Goal: Task Accomplishment & Management: Use online tool/utility

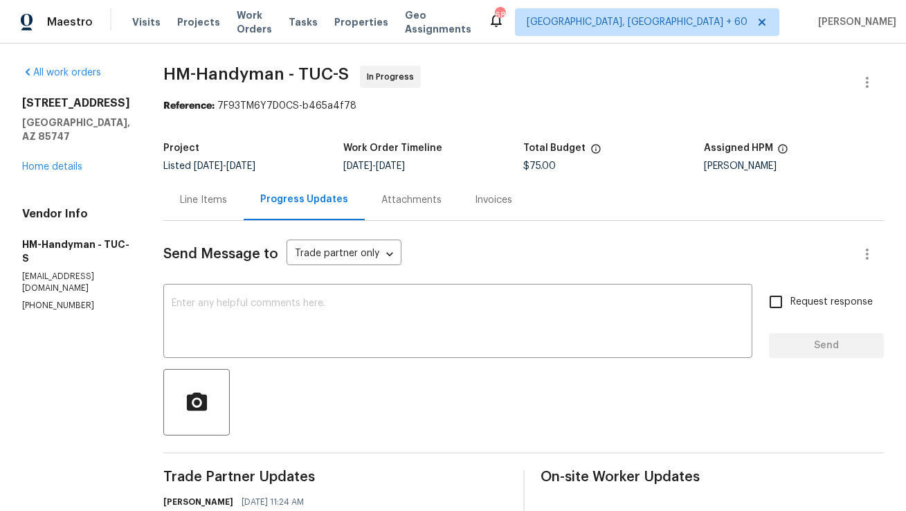
scroll to position [8, 0]
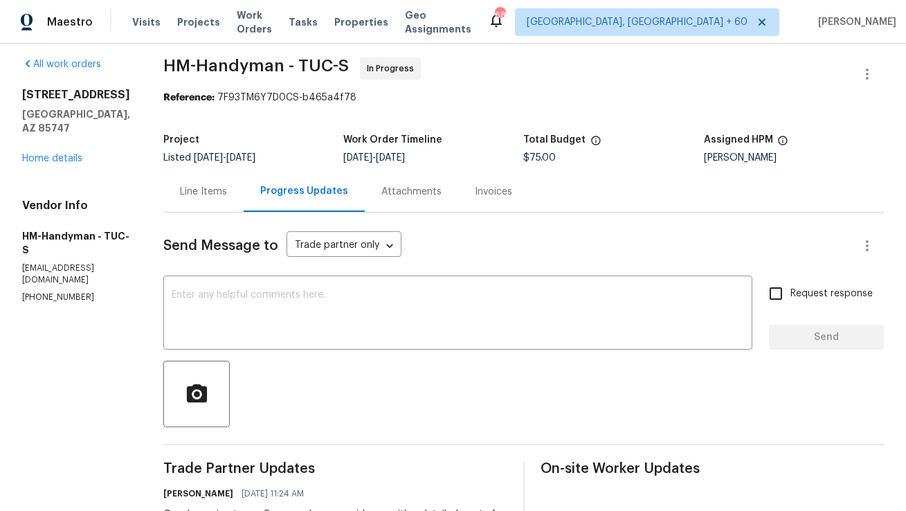
click at [230, 199] on div "Line Items" at bounding box center [203, 191] width 80 height 41
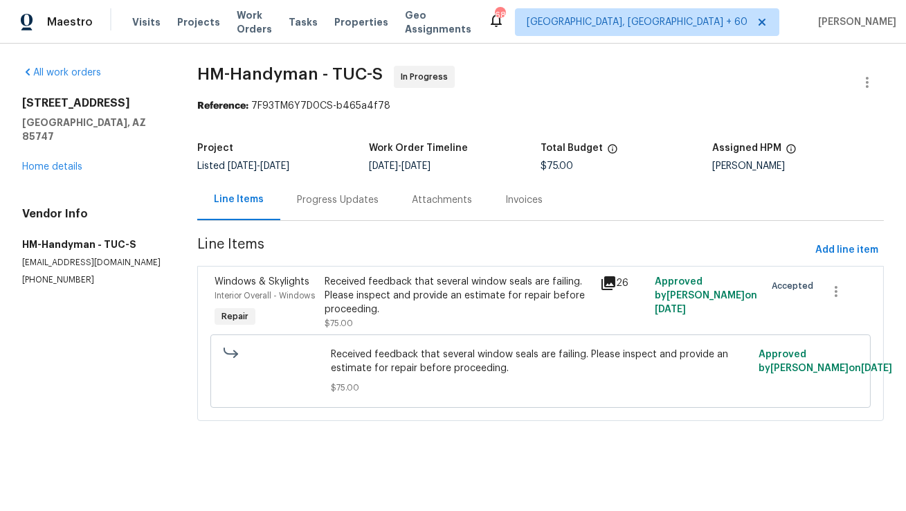
click at [354, 286] on div "Received feedback that several window seals are failing. Please inspect and pro…" at bounding box center [458, 296] width 267 height 42
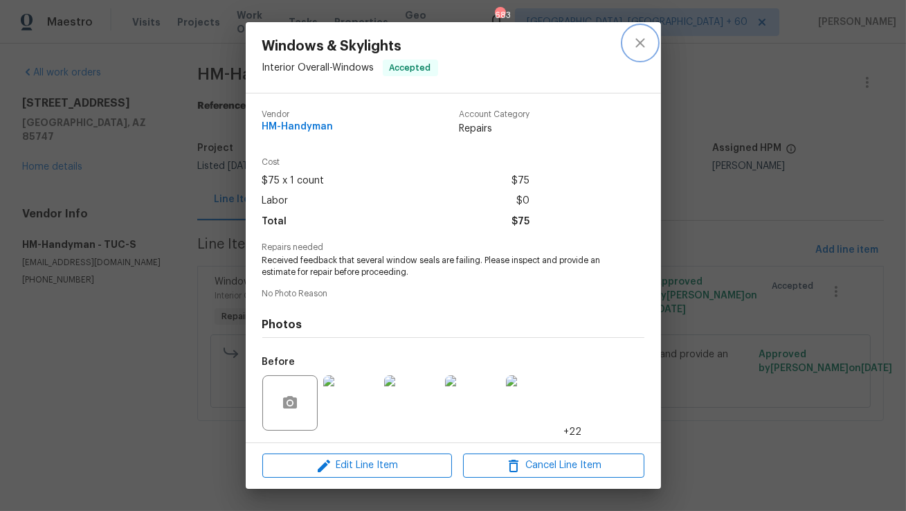
click at [637, 51] on icon "close" at bounding box center [640, 43] width 17 height 17
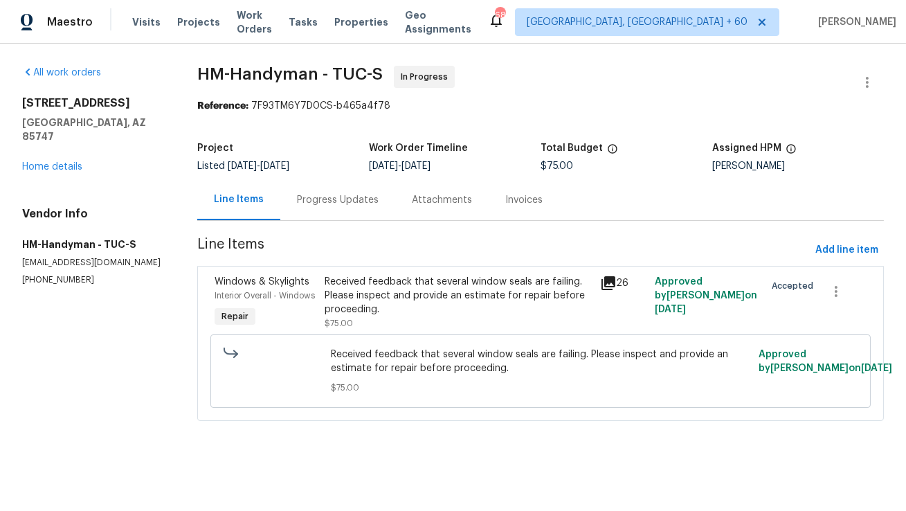
click at [350, 207] on div "Progress Updates" at bounding box center [337, 199] width 115 height 41
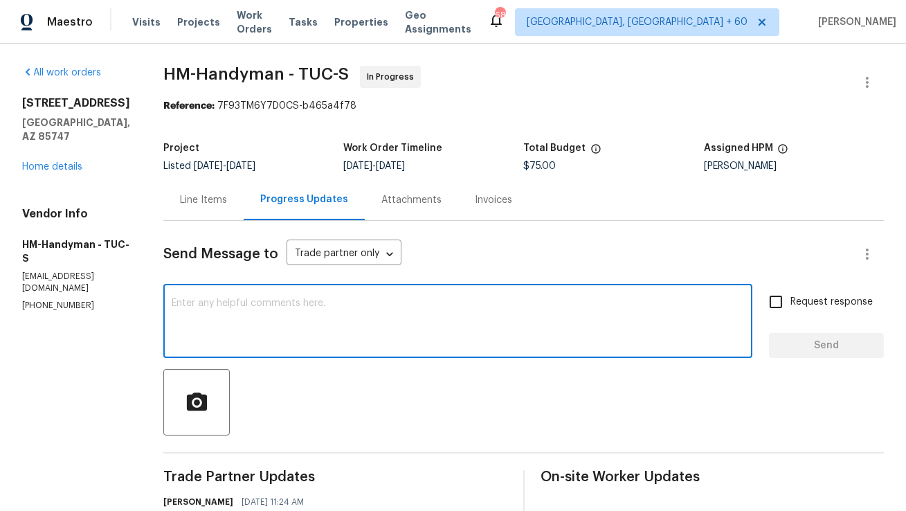
click at [334, 303] on textarea at bounding box center [458, 322] width 573 height 48
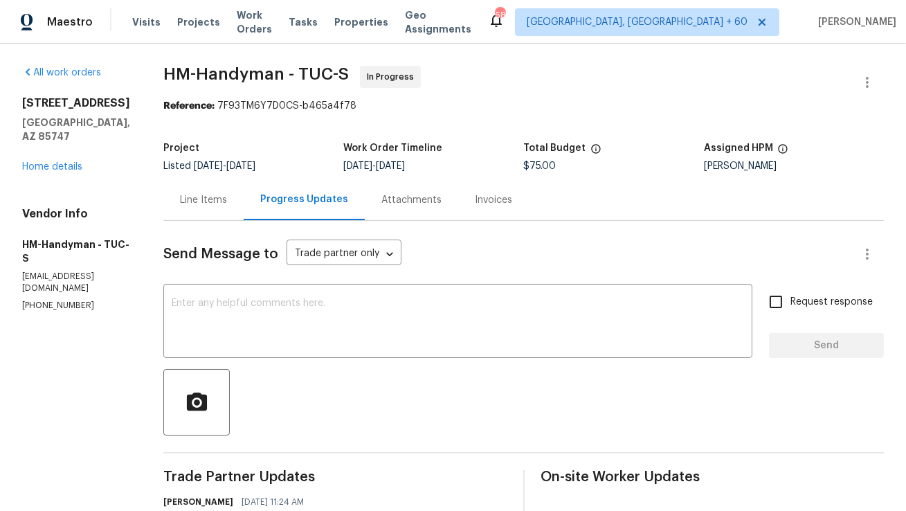
click at [227, 198] on div "Line Items" at bounding box center [203, 200] width 47 height 14
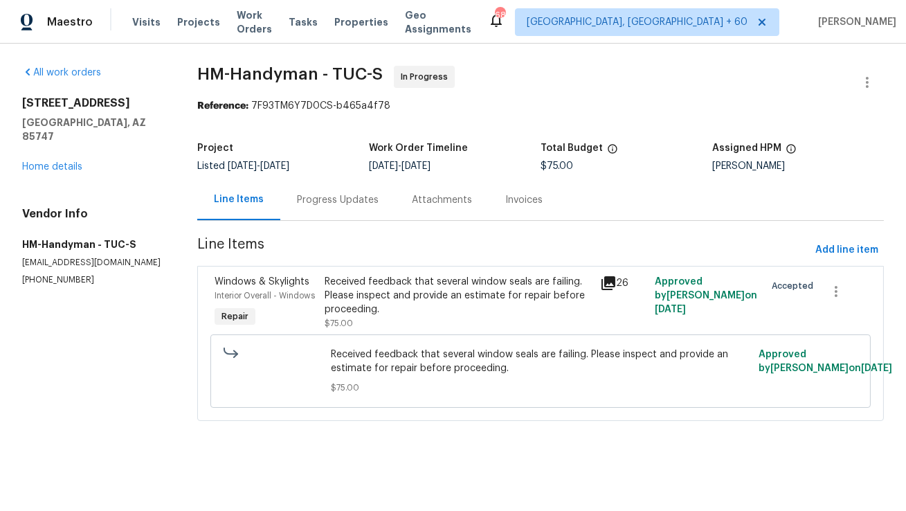
click at [343, 299] on div "Received feedback that several window seals are failing. Please inspect and pro…" at bounding box center [458, 296] width 267 height 42
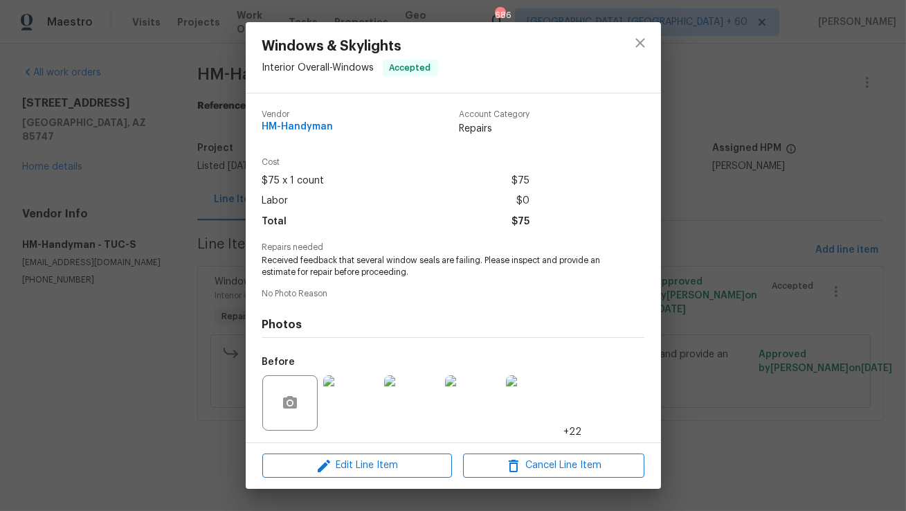
scroll to position [93, 0]
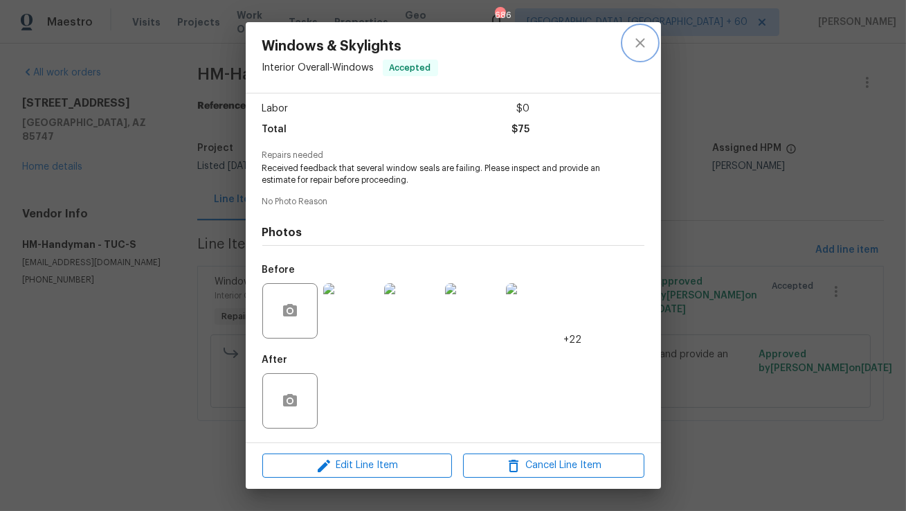
click at [643, 42] on icon "close" at bounding box center [640, 43] width 17 height 17
